Goal: Ask a question

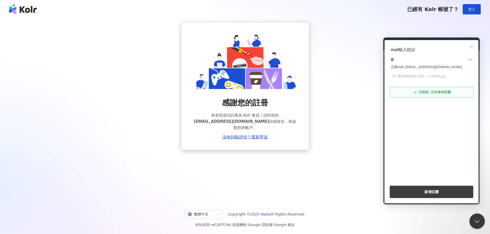
click at [429, 92] on span "已收到. 正在等待回應" at bounding box center [434, 92] width 32 height 5
drag, startPoint x: 469, startPoint y: 48, endPoint x: 460, endPoint y: 51, distance: 9.8
click at [469, 48] on button "Close" at bounding box center [471, 47] width 8 height 8
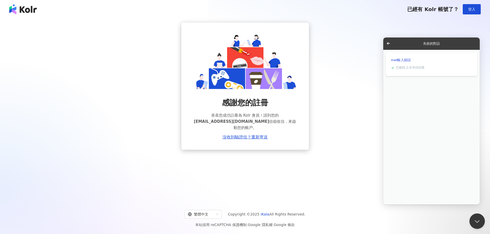
click at [385, 45] on span "Go back" at bounding box center [388, 43] width 6 height 6
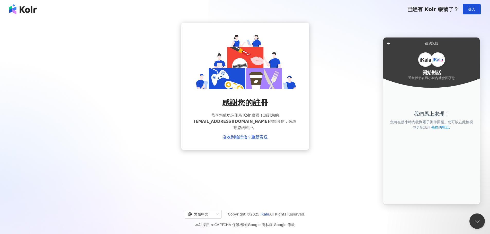
click at [439, 127] on link "先前的對話 ." at bounding box center [440, 127] width 20 height 5
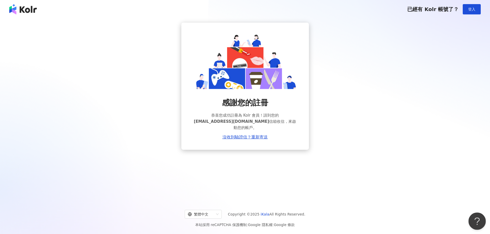
click at [479, 218] on button "Open Beacon popover" at bounding box center [475, 220] width 15 height 15
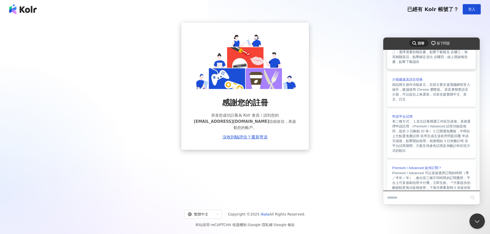
scroll to position [129, 0]
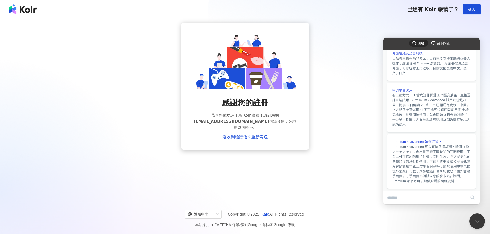
click at [442, 42] on span "留下問題" at bounding box center [442, 43] width 13 height 5
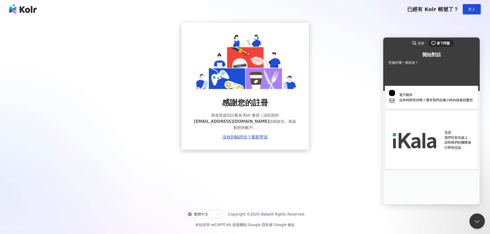
click at [418, 41] on span "回答" at bounding box center [420, 43] width 7 height 5
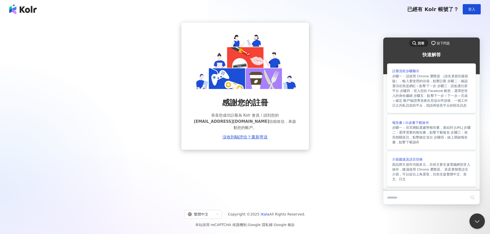
click at [441, 44] on span "留下問題" at bounding box center [442, 43] width 13 height 5
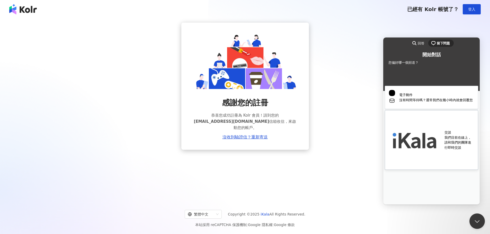
click at [426, 119] on link "交談 我們目前在線上，請和我們的團隊進行即時交談" at bounding box center [431, 140] width 93 height 60
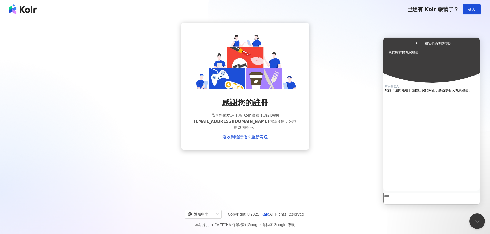
click at [412, 96] on div "您好！請開始在下面提出您的問題，將很快有人為您服務。 幫手機器人 您好！請開始在下面提出您的問題，將很快有人為您服務。" at bounding box center [431, 86] width 96 height 20
click at [408, 195] on textarea "Write chat message" at bounding box center [402, 198] width 39 height 11
type textarea "**********"
